Goal: Task Accomplishment & Management: Manage account settings

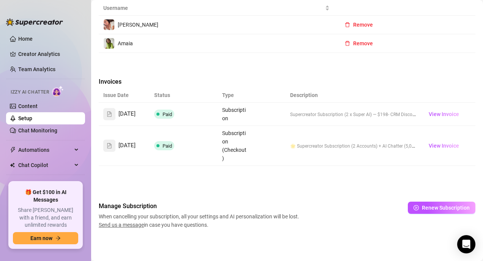
scroll to position [23, 0]
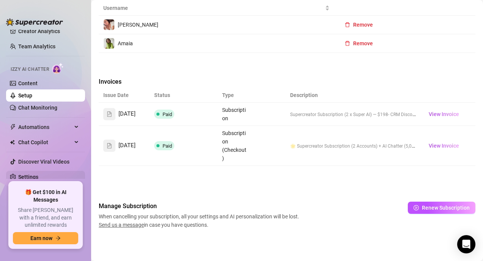
click at [34, 176] on link "Settings" at bounding box center [28, 177] width 20 height 6
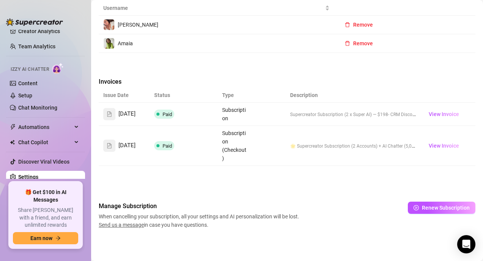
click at [38, 177] on link "Settings" at bounding box center [28, 177] width 20 height 6
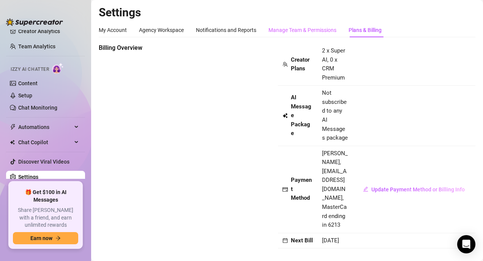
click at [302, 25] on div "Manage Team & Permissions" at bounding box center [303, 30] width 68 height 14
click at [302, 27] on div "Manage Team & Permissions" at bounding box center [303, 30] width 68 height 8
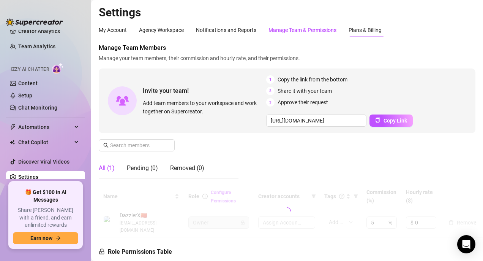
click at [302, 33] on div "Manage Team & Permissions" at bounding box center [303, 30] width 68 height 8
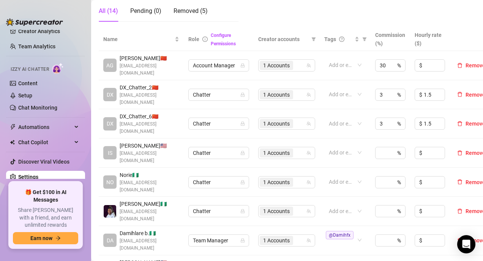
scroll to position [162, 2]
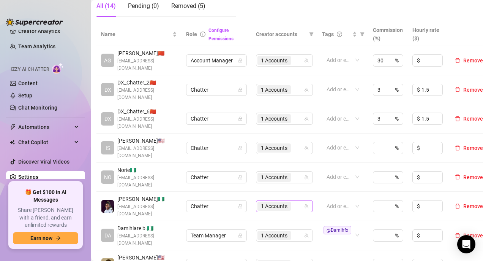
click at [292, 201] on div "1 Accounts" at bounding box center [275, 206] width 35 height 11
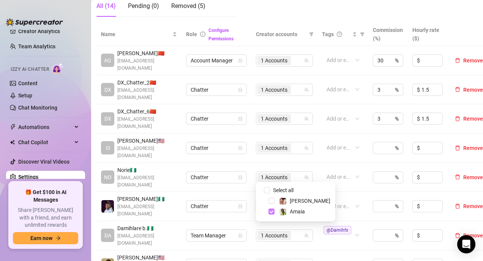
click at [271, 209] on span "Select tree node" at bounding box center [272, 211] width 6 height 6
click at [316, 191] on td "Assign Accounts" at bounding box center [284, 205] width 66 height 29
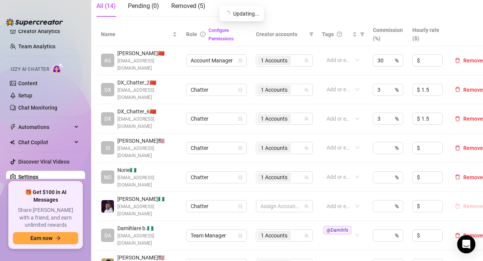
click at [460, 204] on icon "delete" at bounding box center [457, 206] width 5 height 5
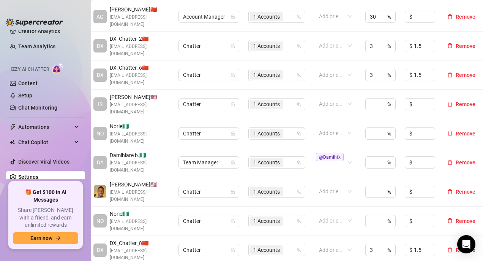
scroll to position [207, 14]
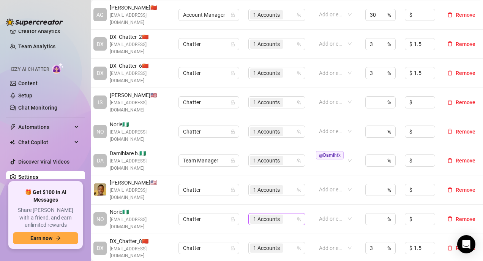
click at [279, 213] on div "1 Accounts" at bounding box center [267, 218] width 35 height 11
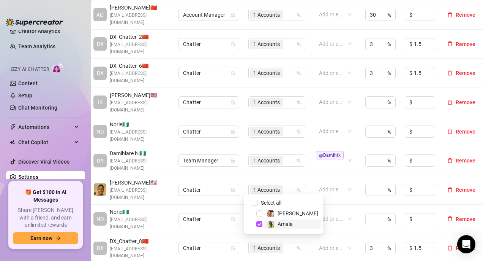
click at [277, 226] on div "Amaia" at bounding box center [280, 223] width 26 height 9
click at [450, 214] on button "Remove" at bounding box center [461, 218] width 34 height 9
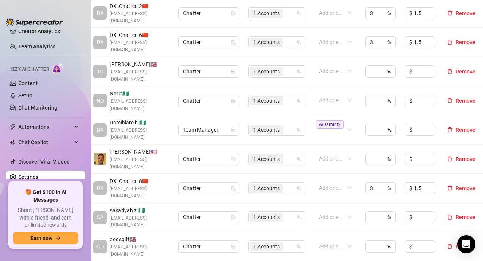
scroll to position [238, 9]
